Goal: Task Accomplishment & Management: Manage account settings

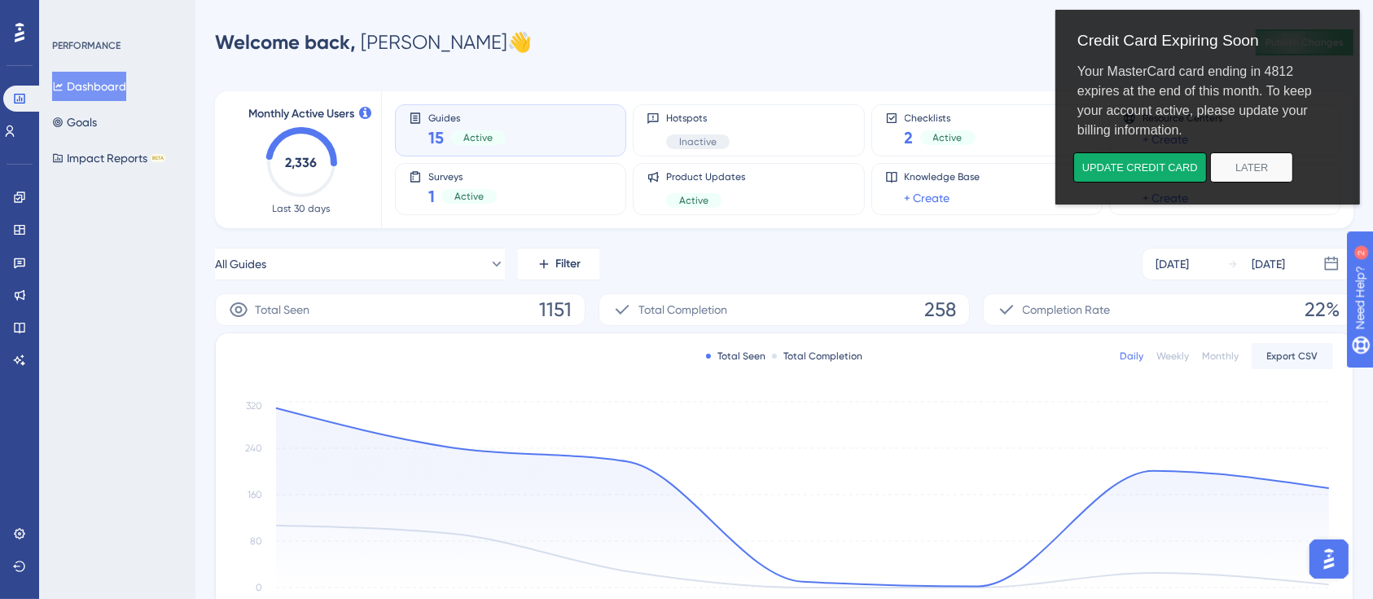
click at [20, 112] on div "Performance Users" at bounding box center [19, 115] width 33 height 59
click at [16, 125] on icon at bounding box center [9, 131] width 13 height 13
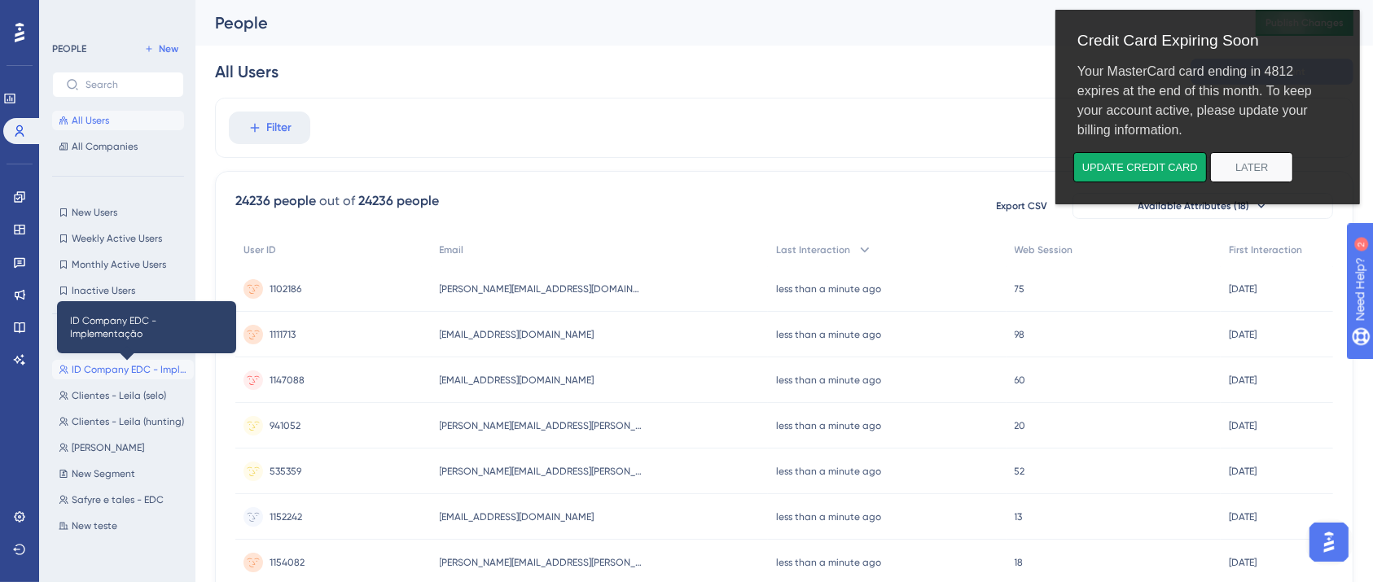
click at [105, 368] on span "ID Company EDC - Implementação" at bounding box center [130, 369] width 116 height 13
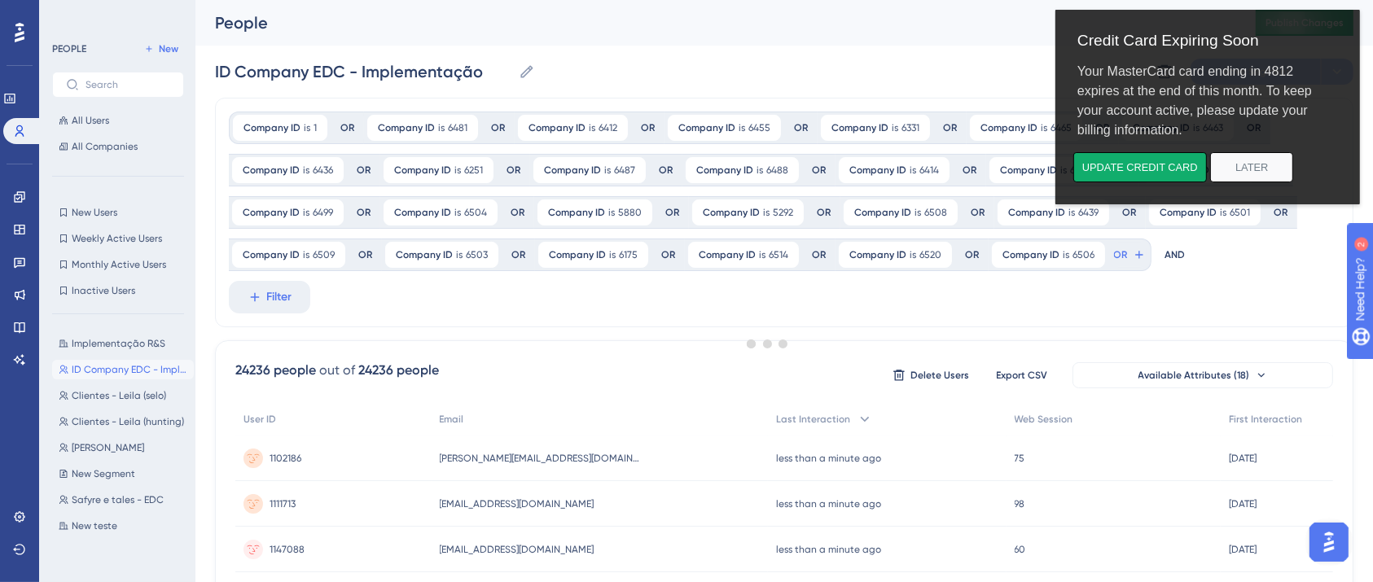
click at [1112, 251] on body "Credit Card Expiring Soon Your MasterCard card ending in 4812 expires at the en…" at bounding box center [1213, 143] width 305 height 272
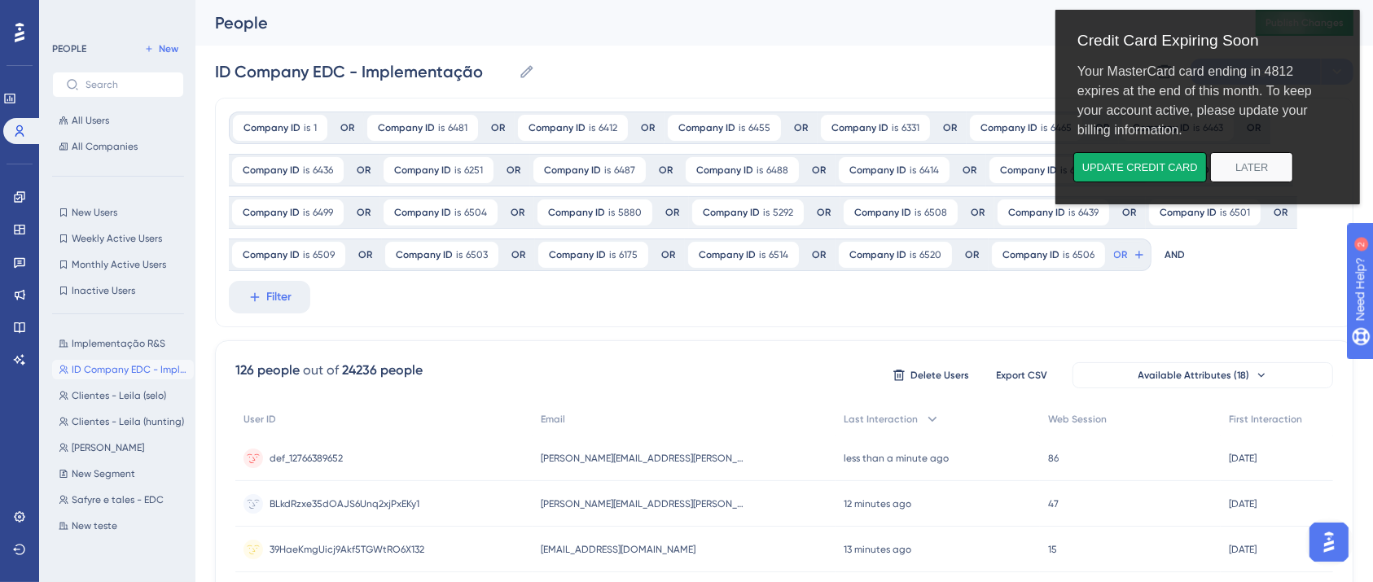
click at [1108, 251] on body "Credit Card Expiring Soon Your MasterCard card ending in 4812 expires at the en…" at bounding box center [1213, 143] width 305 height 272
click at [1248, 159] on button "Later" at bounding box center [1250, 167] width 83 height 30
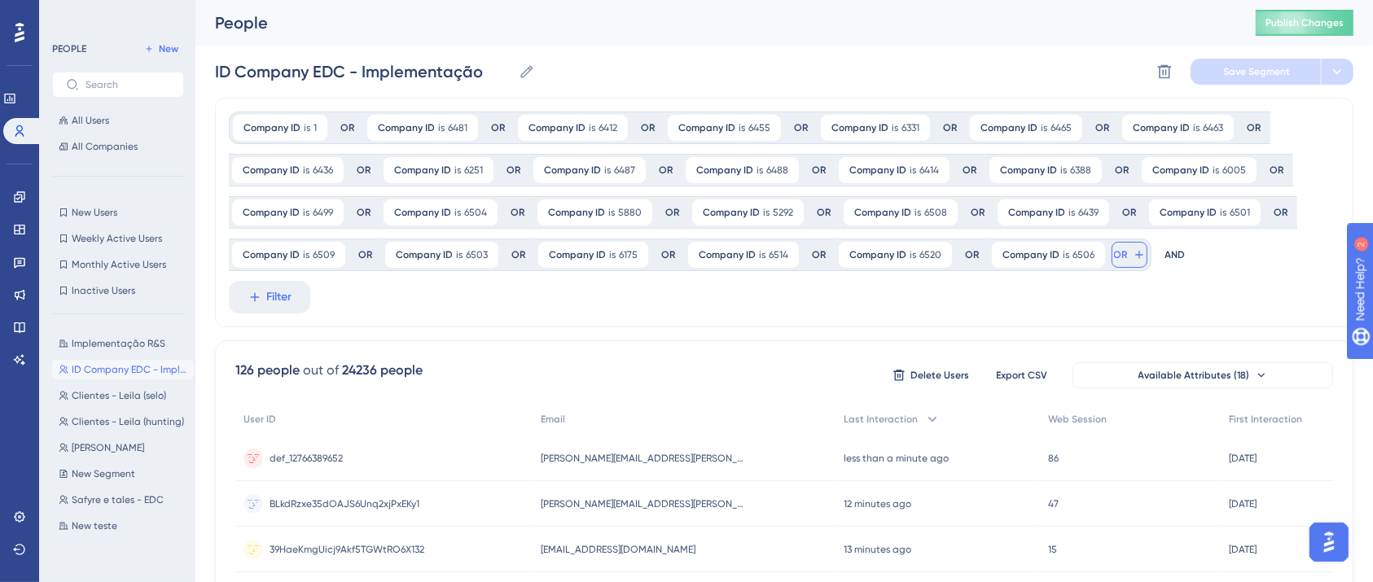
click at [1133, 252] on icon at bounding box center [1139, 254] width 13 height 13
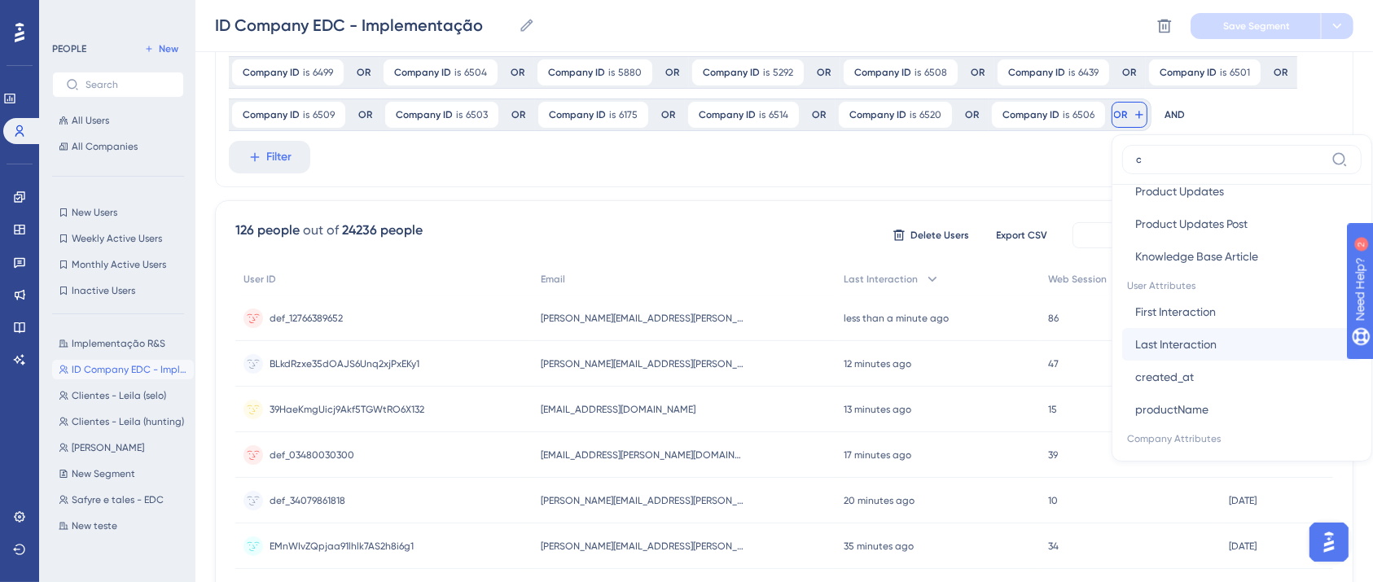
scroll to position [434, 0]
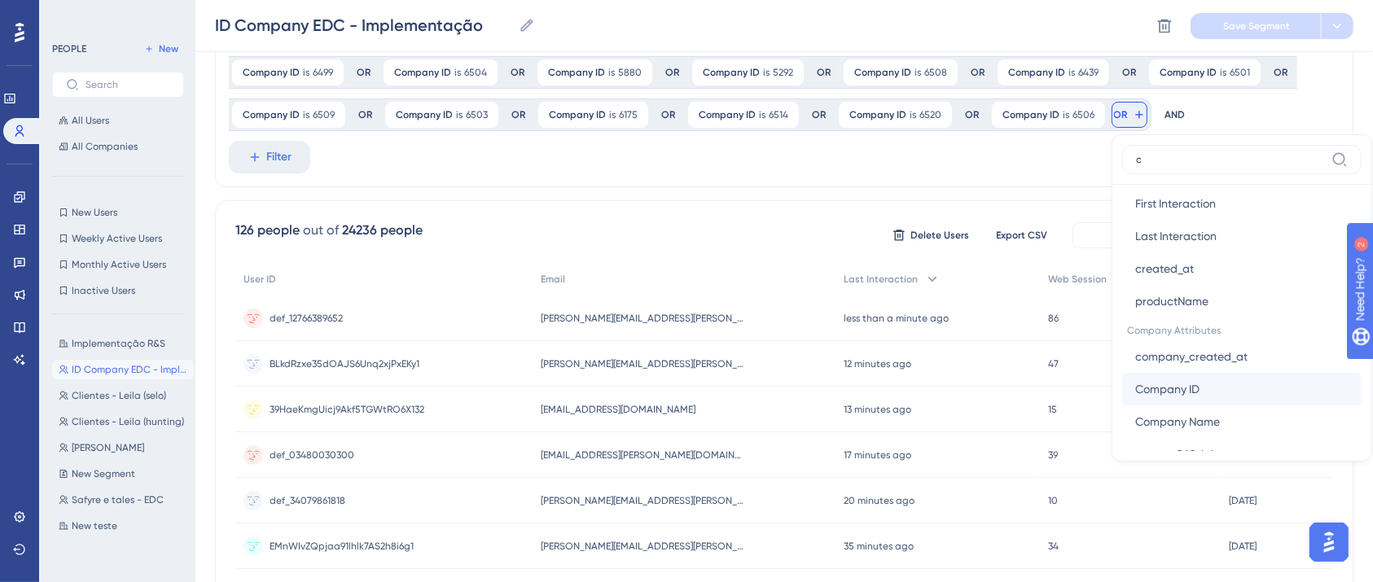
type input "c"
click at [1183, 394] on span "Company ID" at bounding box center [1167, 390] width 64 height 20
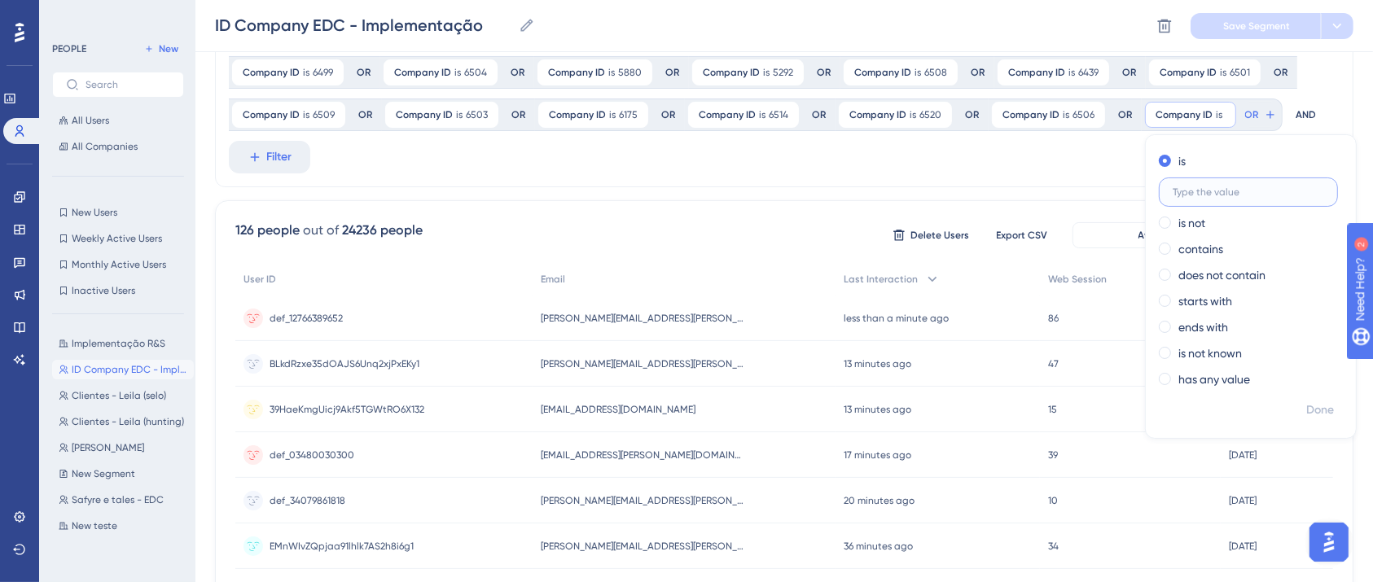
paste input "6412"
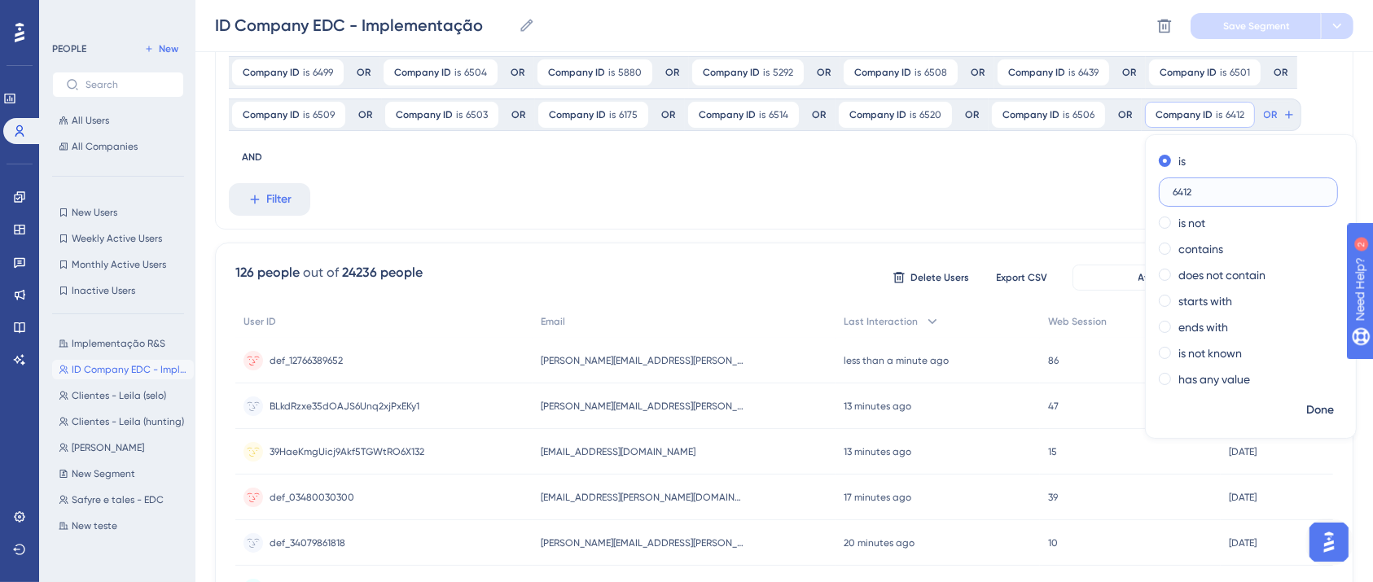
type input "6412"
click at [1038, 165] on div "Company ID is 1 1 Remove OR Company ID is 6481 6481 Remove OR Company ID is 641…" at bounding box center [784, 94] width 1139 height 272
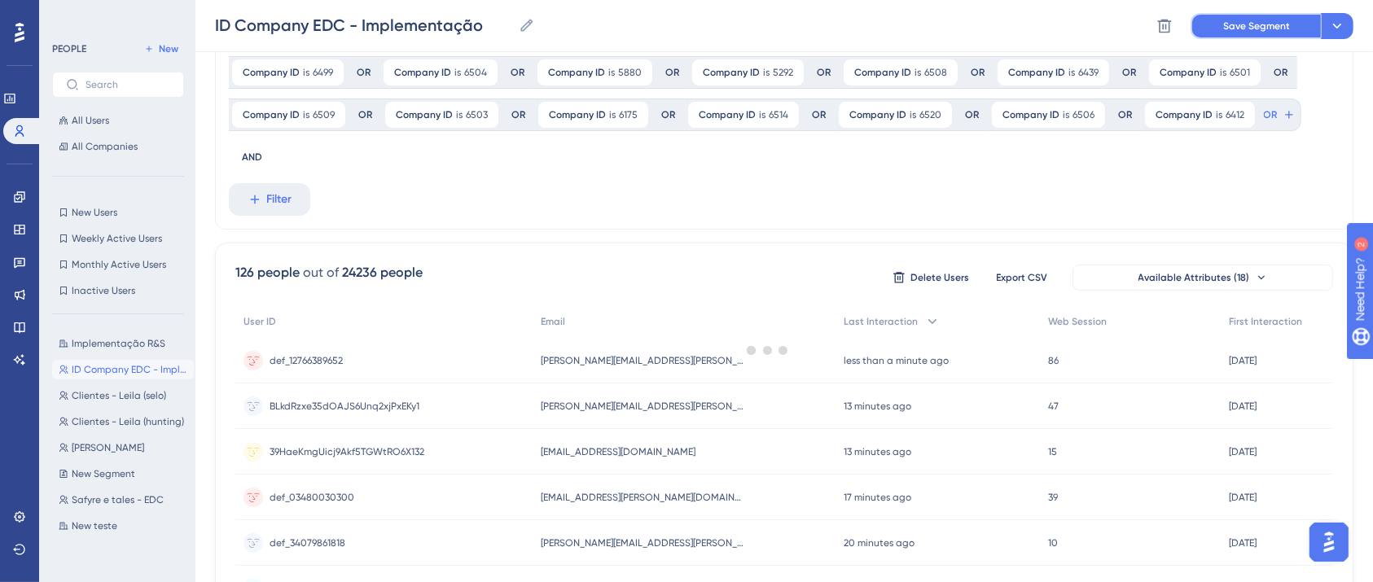
click at [1232, 23] on span "Save Segment" at bounding box center [1256, 26] width 67 height 13
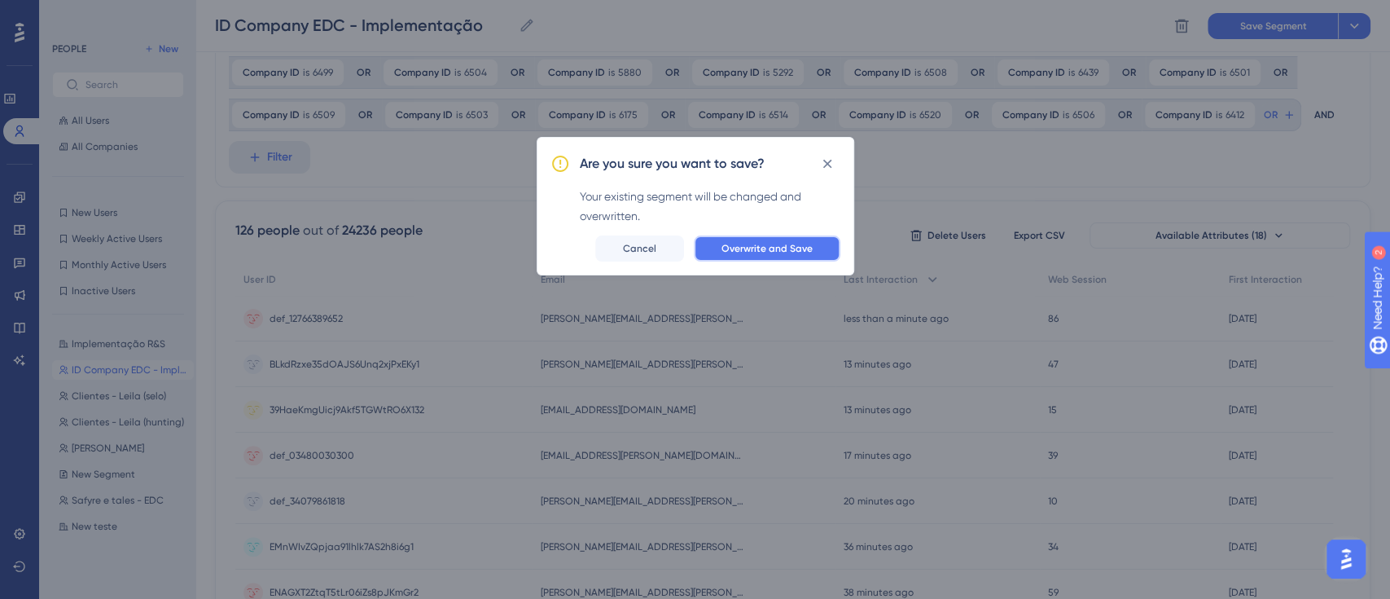
click at [813, 251] on button "Overwrite and Save" at bounding box center [767, 248] width 147 height 26
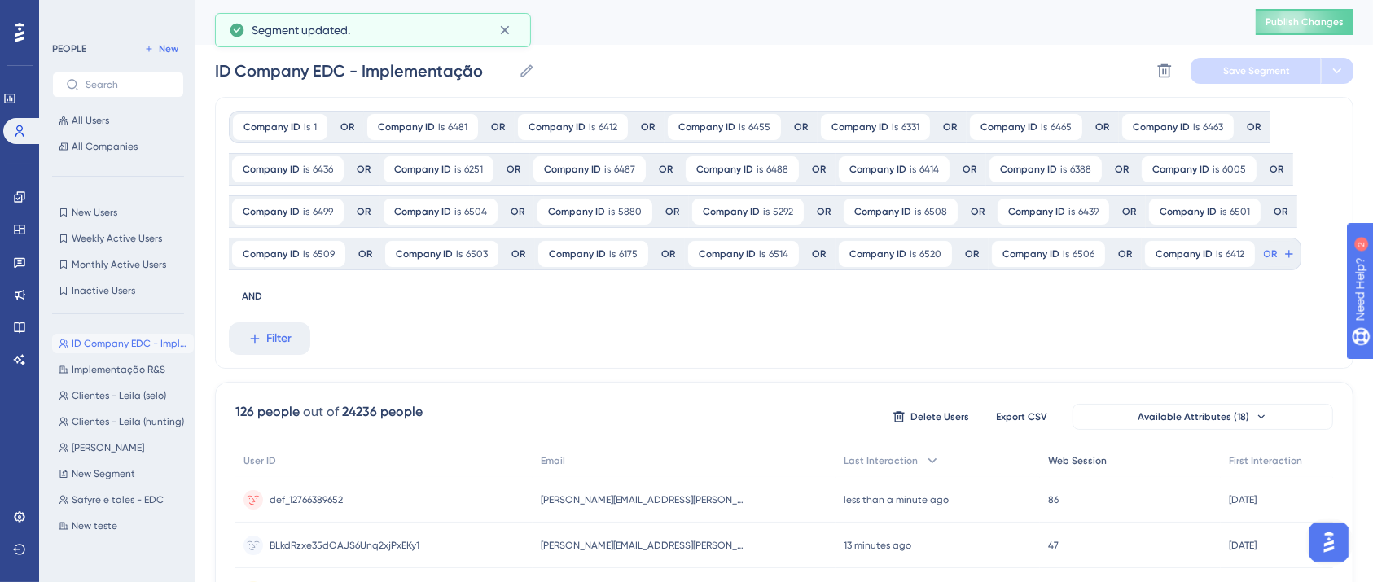
scroll to position [0, 0]
click at [134, 364] on span "Implementação R&S" at bounding box center [119, 369] width 94 height 13
type input "Implementação R&S"
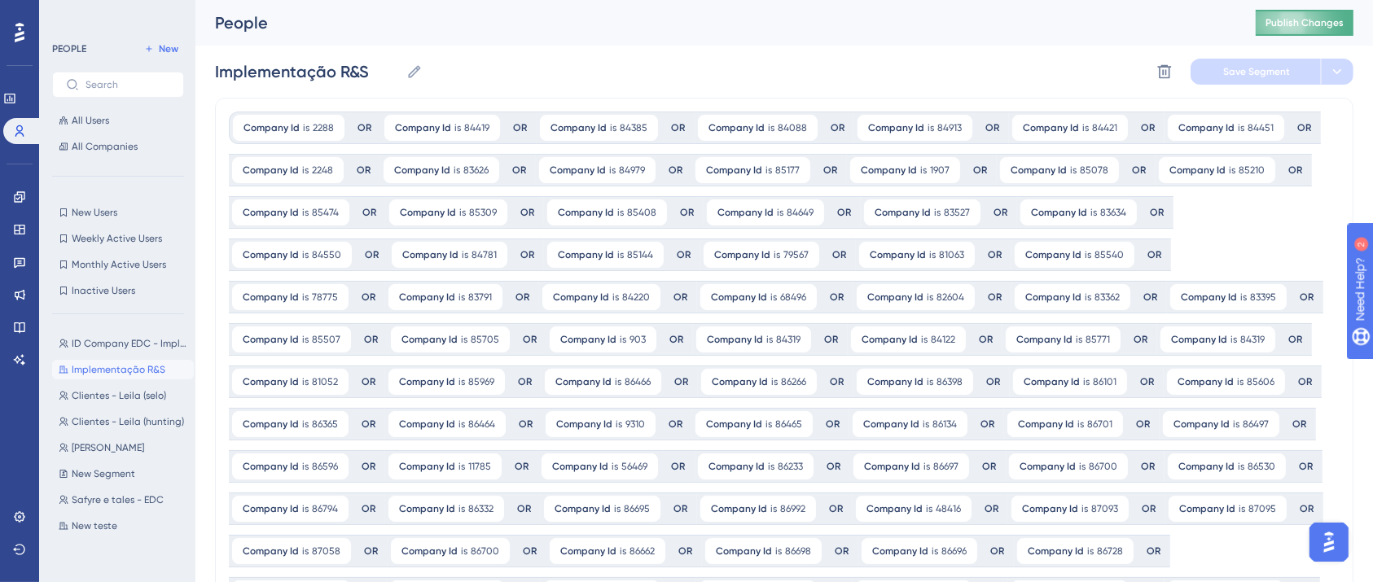
click at [1330, 24] on span "Publish Changes" at bounding box center [1305, 22] width 78 height 13
